Goal: Subscribe to service/newsletter

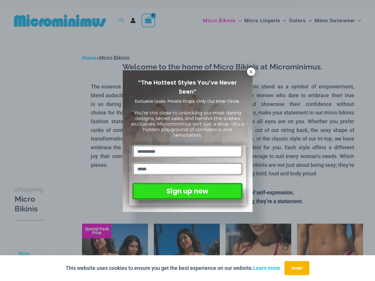
click at [187, 145] on input "text" at bounding box center [187, 151] width 110 height 13
click at [298, 268] on button "Accept" at bounding box center [296, 268] width 25 height 14
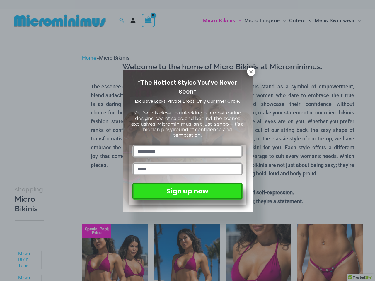
click at [187, 145] on input "text" at bounding box center [187, 151] width 110 height 13
click at [251, 72] on icon at bounding box center [250, 71] width 3 height 3
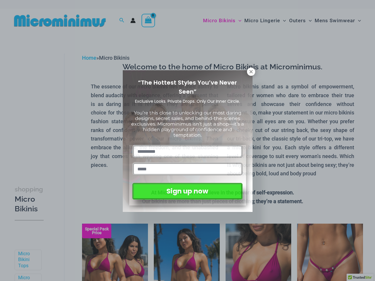
click at [251, 72] on icon at bounding box center [250, 71] width 3 height 3
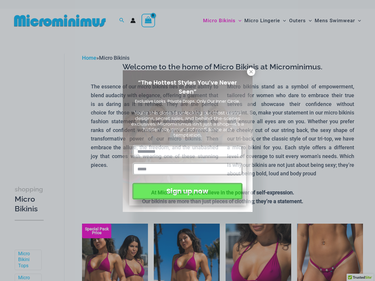
click at [251, 71] on icon at bounding box center [250, 71] width 3 height 3
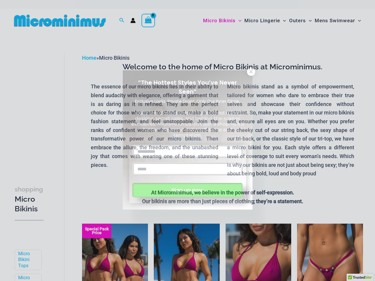
click at [187, 190] on button "Sign up now" at bounding box center [187, 190] width 110 height 14
